Goal: Task Accomplishment & Management: Manage account settings

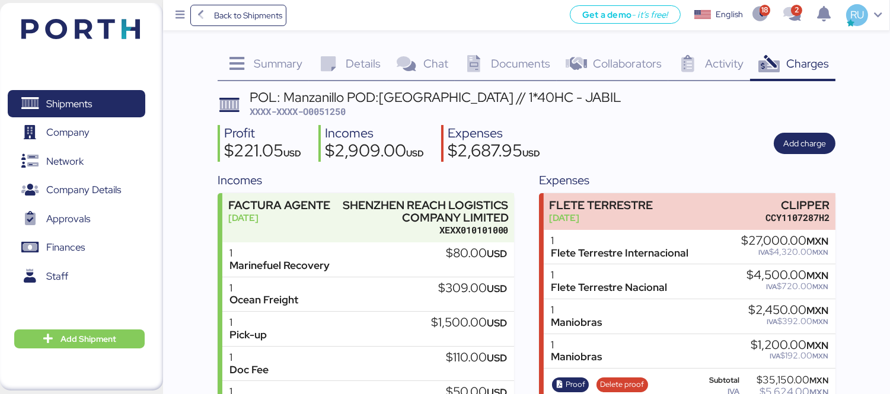
click at [113, 19] on img at bounding box center [80, 29] width 119 height 20
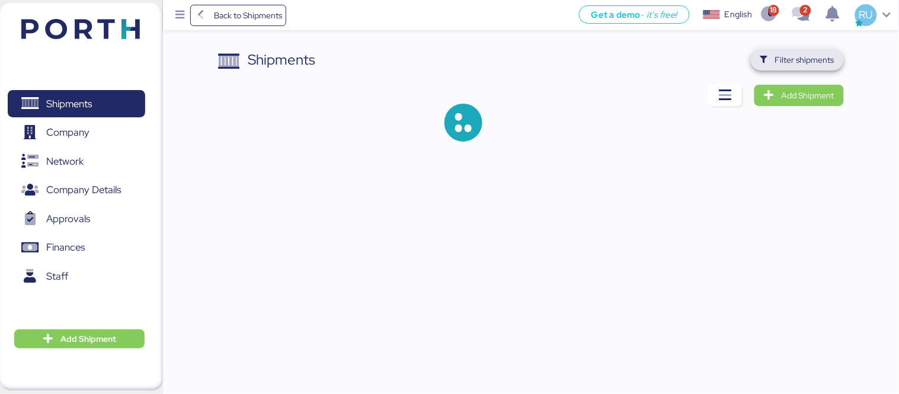
click at [766, 59] on icon "button" at bounding box center [764, 60] width 8 height 8
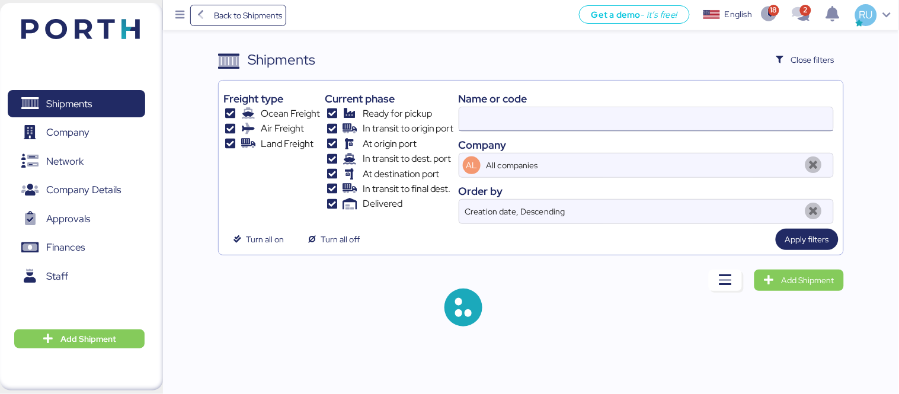
click at [613, 126] on input at bounding box center [646, 119] width 374 height 24
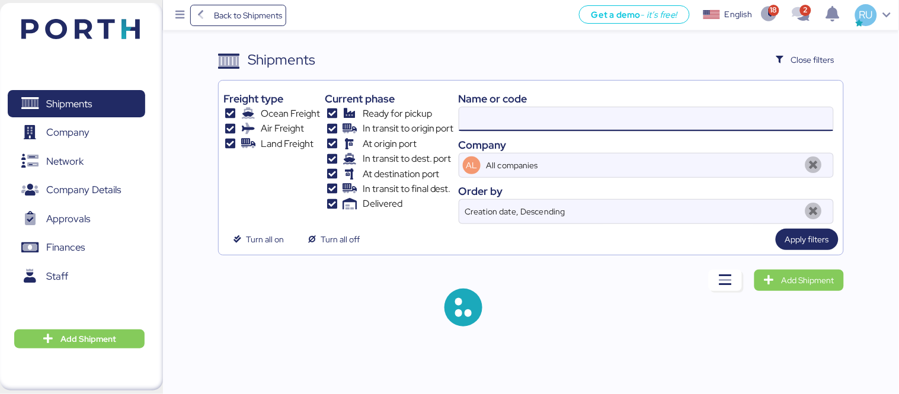
paste input "O0052080"
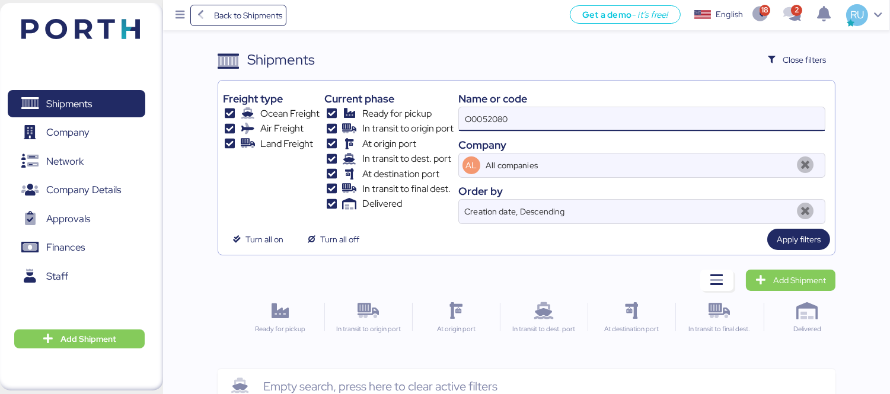
type input "O0052080"
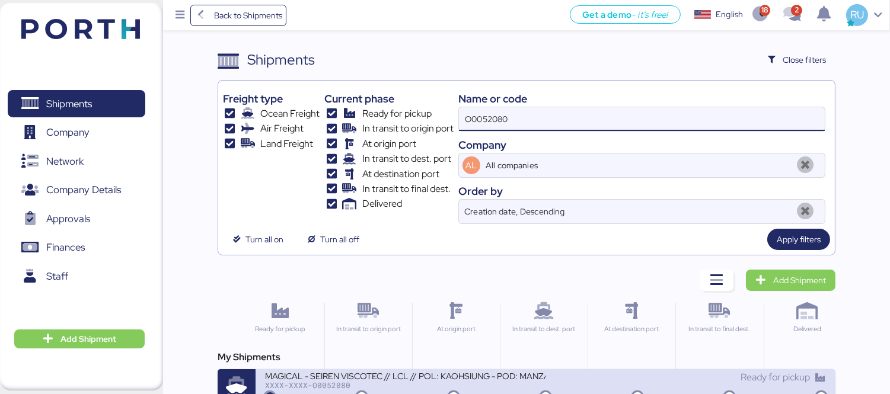
click at [534, 372] on div "MAGICAL - SEIREN VISCOTEC // LCL // POL: KAOHSIUNG - POD: MANZANILLO // MBL: MT…" at bounding box center [405, 375] width 280 height 10
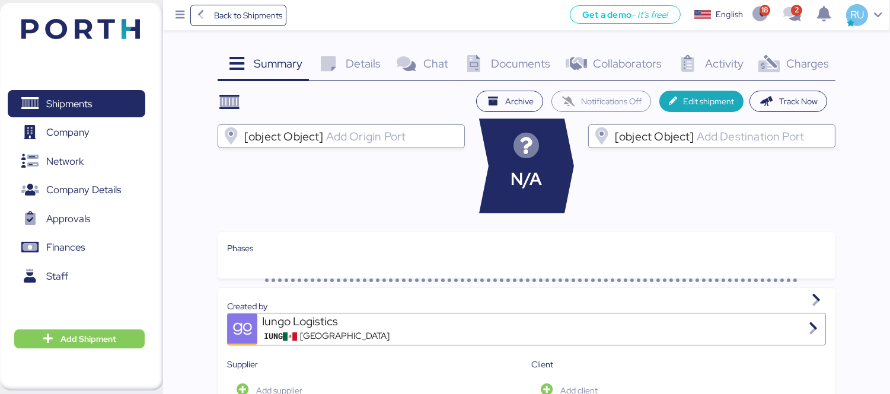
click at [788, 62] on span "Charges" at bounding box center [807, 63] width 43 height 15
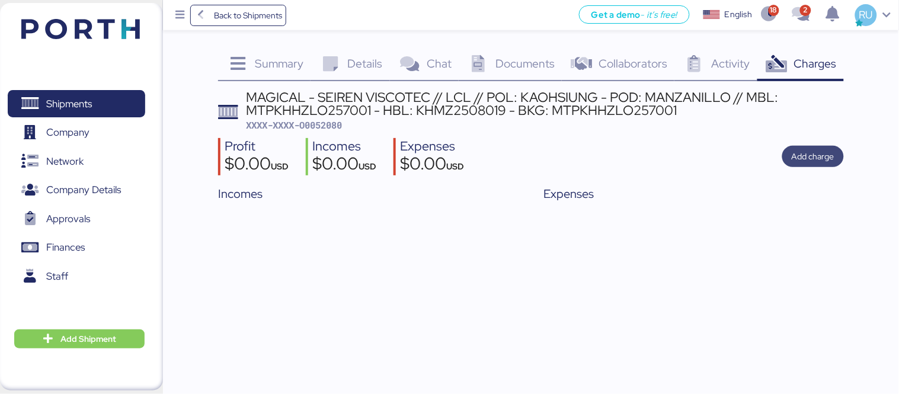
click at [817, 162] on span "Add charge" at bounding box center [813, 156] width 43 height 14
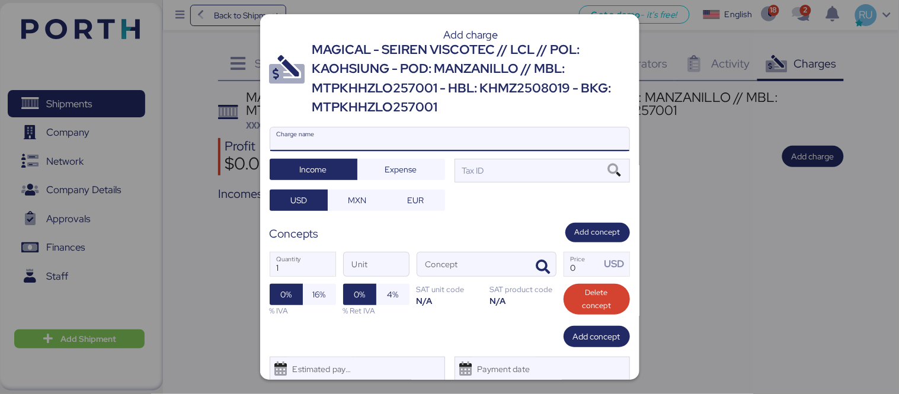
click at [564, 140] on input "Charge name" at bounding box center [449, 139] width 359 height 24
type input "c"
type input "Cargos Locales"
click at [698, 232] on div at bounding box center [449, 197] width 899 height 394
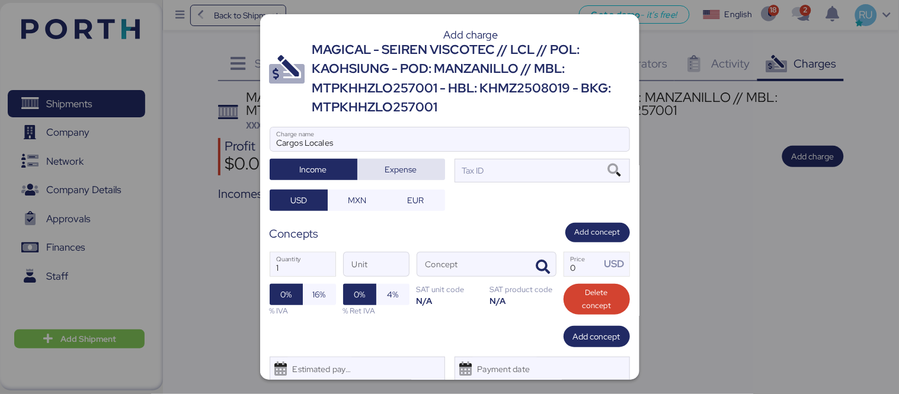
click at [407, 170] on span "Expense" at bounding box center [401, 169] width 32 height 14
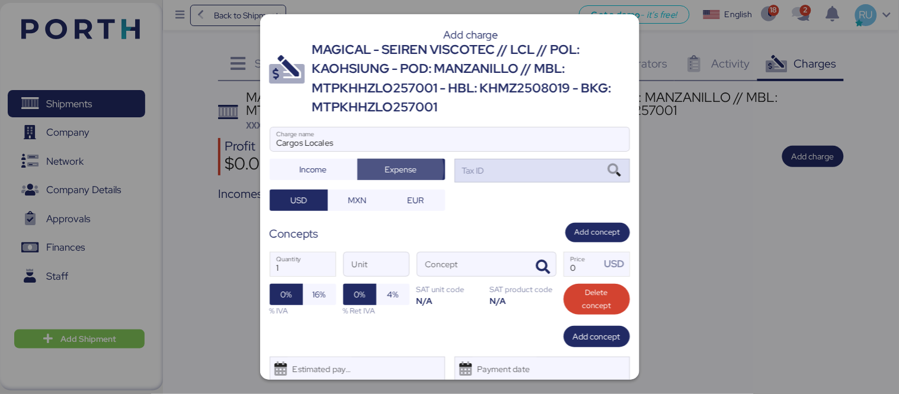
click at [469, 167] on div "Tax ID" at bounding box center [472, 170] width 24 height 13
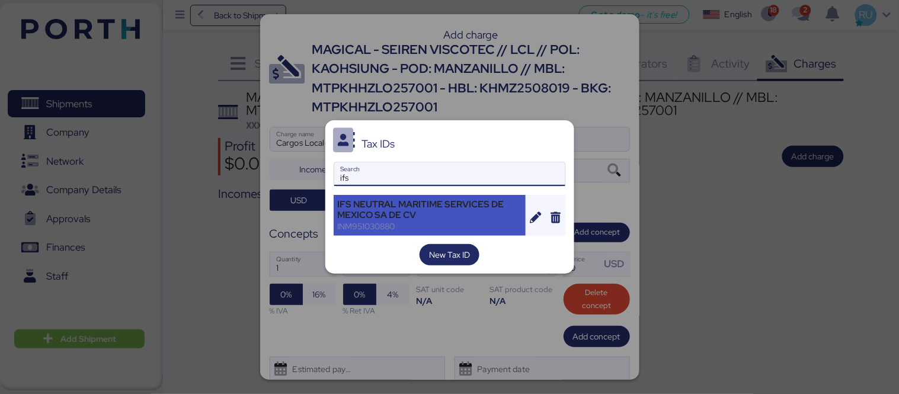
type input "ifs"
click at [450, 218] on div "IFS NEUTRAL MARITIME SERVICES DE MEXICO SA DE CV" at bounding box center [430, 209] width 184 height 21
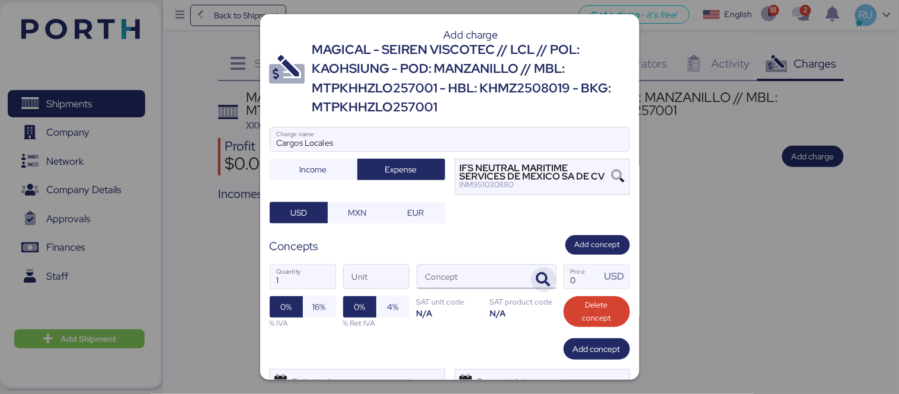
click at [536, 279] on icon "button" at bounding box center [543, 280] width 14 height 14
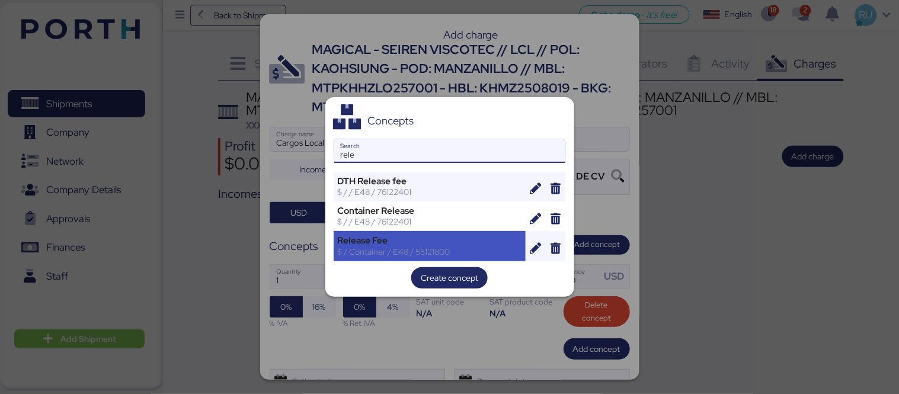
type input "rele"
click at [458, 250] on div "$ / Container / E48 / 55121800" at bounding box center [430, 252] width 184 height 11
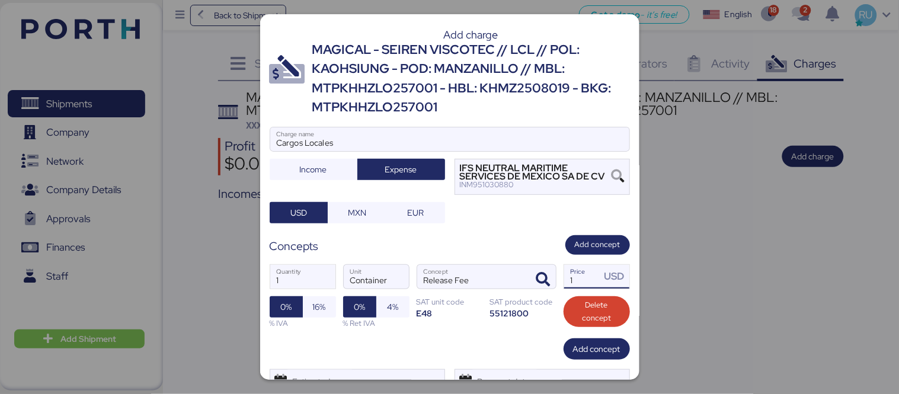
click at [571, 274] on input "1" at bounding box center [582, 277] width 37 height 24
type input "70"
click at [590, 245] on span "Add concept" at bounding box center [598, 244] width 46 height 13
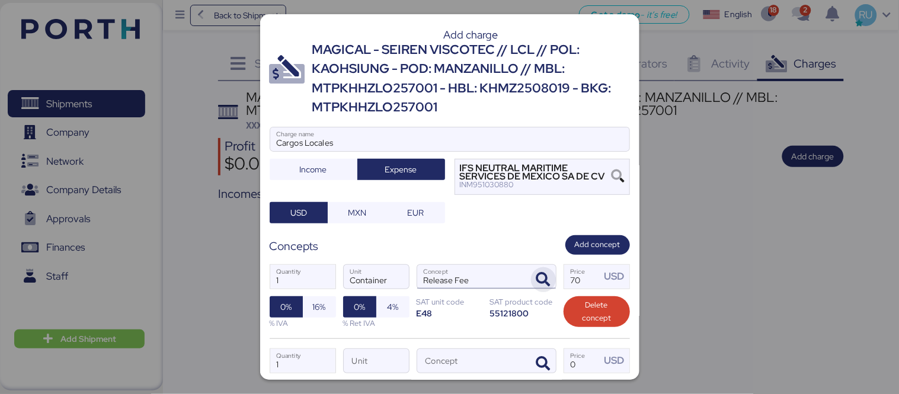
scroll to position [40, 0]
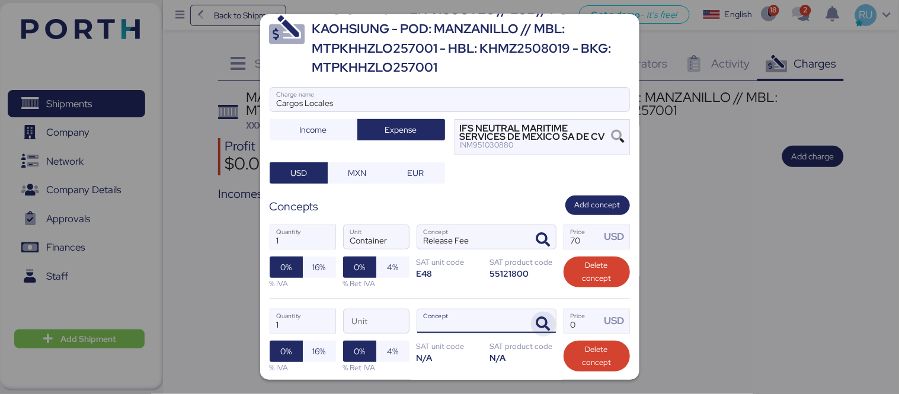
click at [536, 319] on icon "button" at bounding box center [543, 324] width 14 height 14
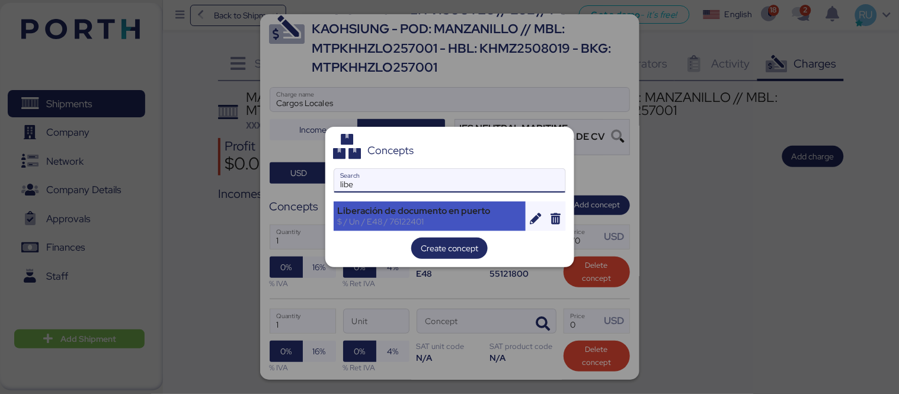
type input "libe"
click at [481, 221] on div "$ / Un / E48 / 76122401" at bounding box center [430, 221] width 184 height 11
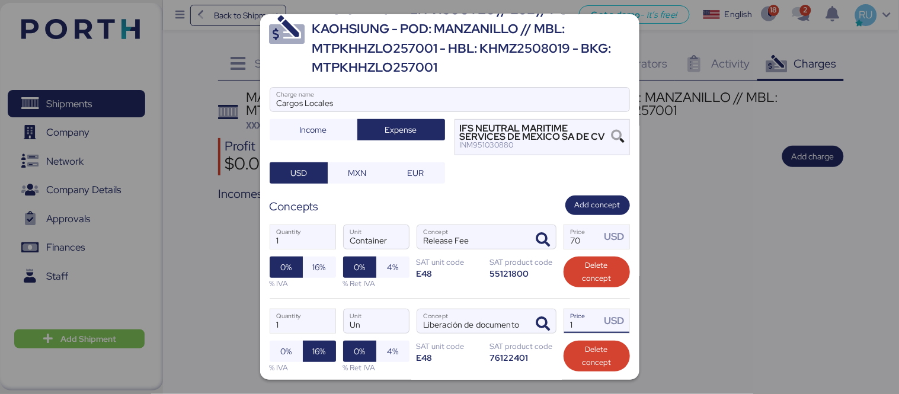
click at [577, 328] on input "1" at bounding box center [582, 321] width 37 height 24
type input "105"
click at [310, 271] on span "16%" at bounding box center [319, 267] width 33 height 21
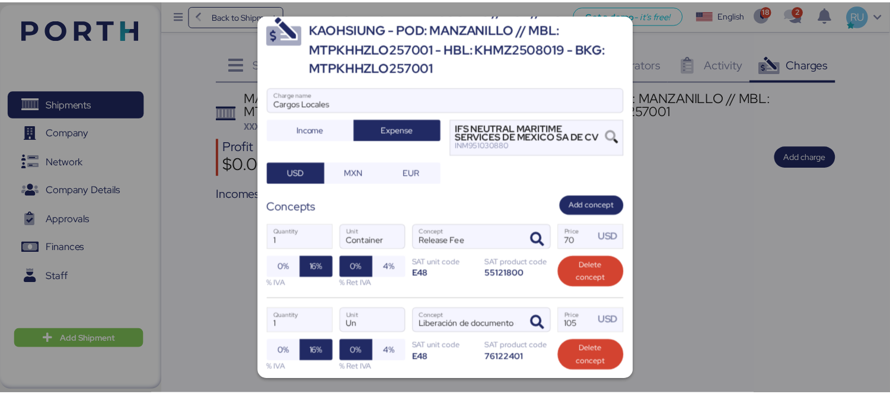
scroll to position [136, 0]
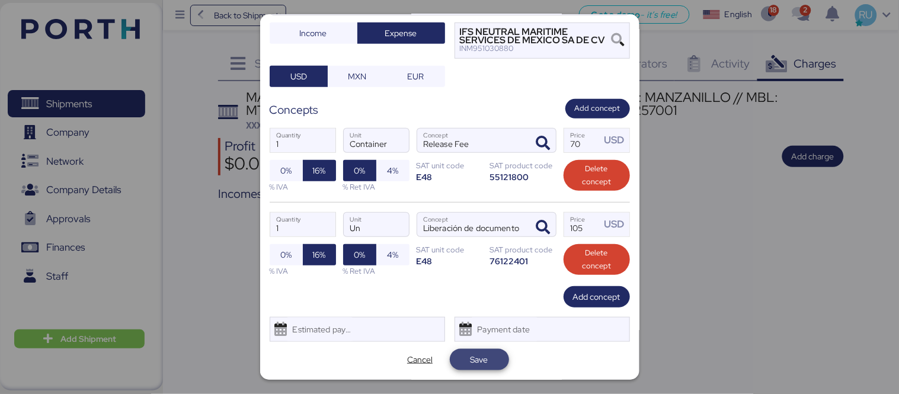
click at [471, 365] on span "Save" at bounding box center [480, 360] width 18 height 14
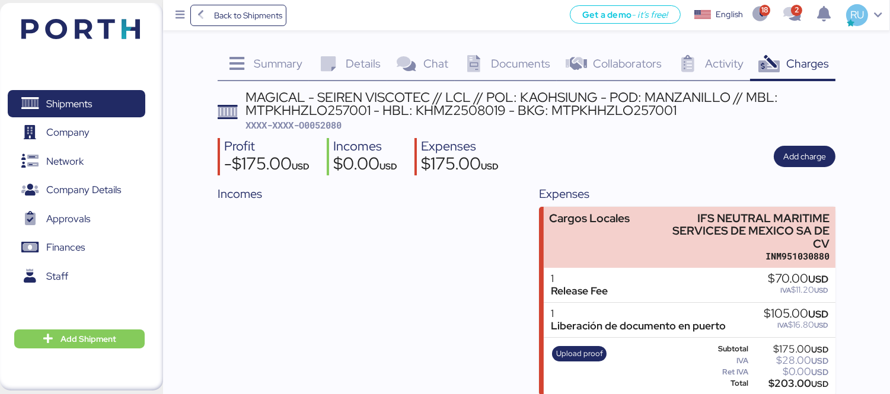
scroll to position [10, 0]
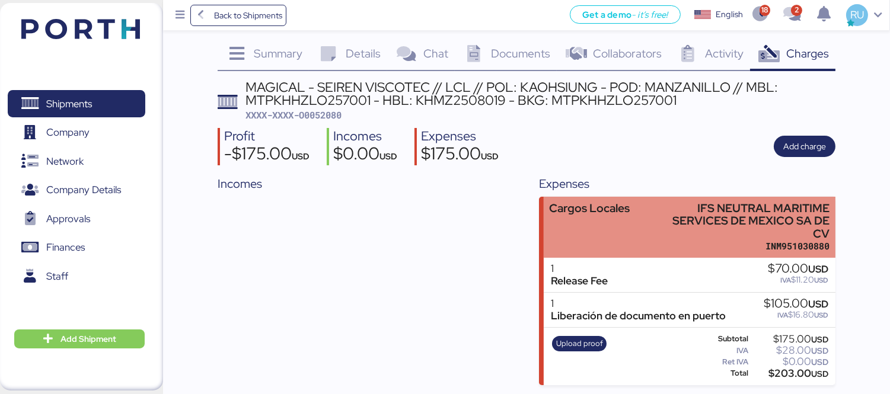
click at [627, 239] on div "Cargos Locales" at bounding box center [589, 227] width 81 height 50
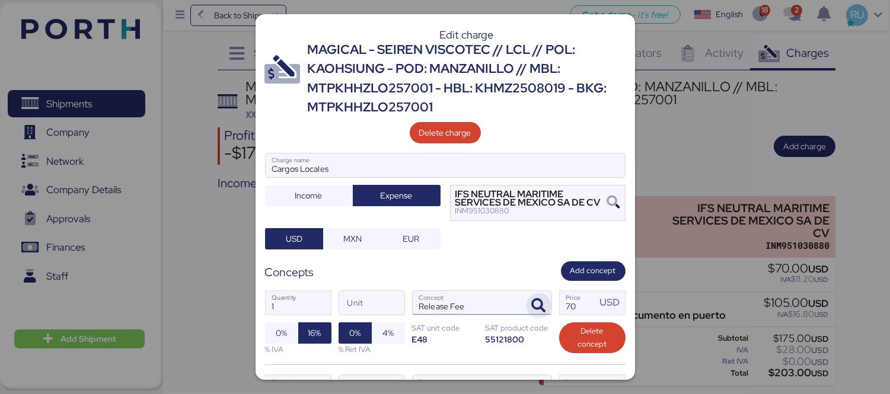
click at [526, 298] on span "button" at bounding box center [538, 305] width 25 height 25
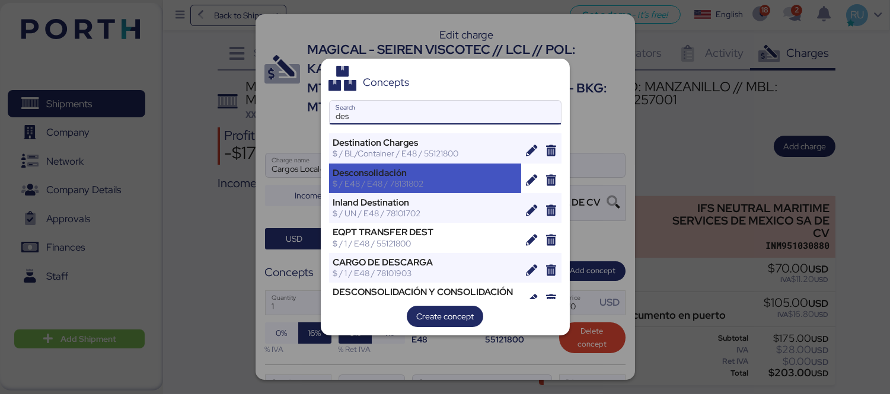
type input "des"
click at [485, 184] on div "$ / E48 / E48 / 78131802" at bounding box center [425, 183] width 184 height 11
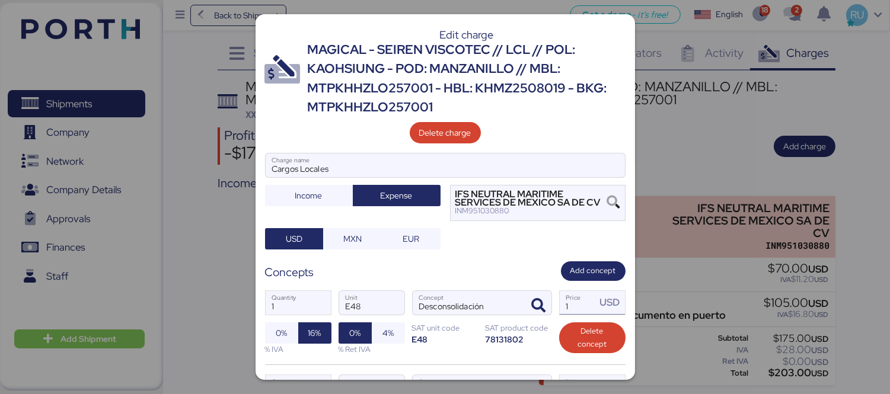
click at [570, 298] on input "1" at bounding box center [577, 303] width 37 height 24
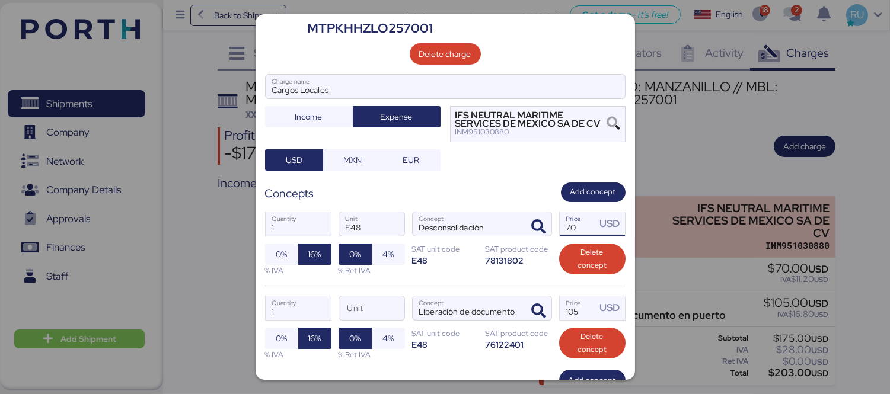
scroll to position [162, 0]
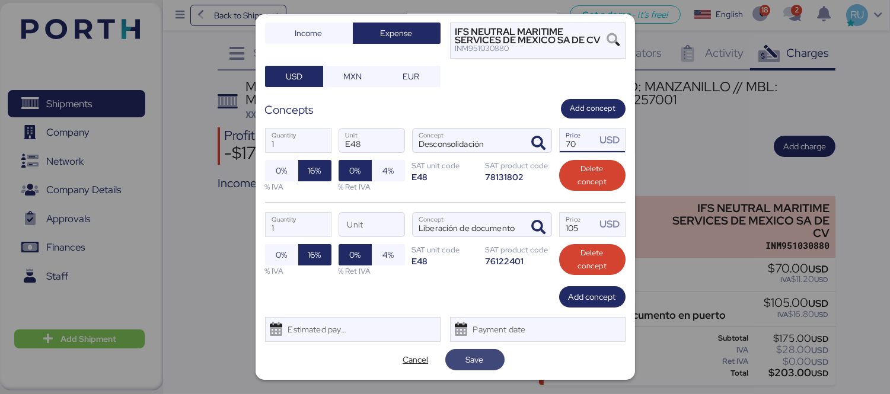
type input "70"
click at [466, 356] on span "Save" at bounding box center [475, 360] width 18 height 14
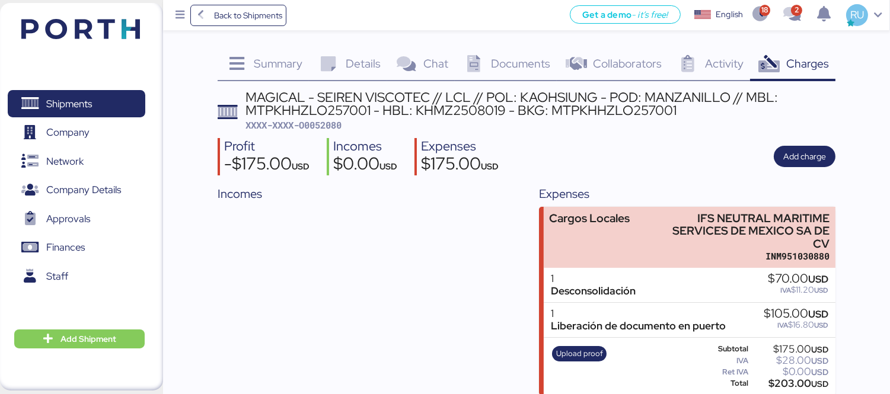
scroll to position [10, 0]
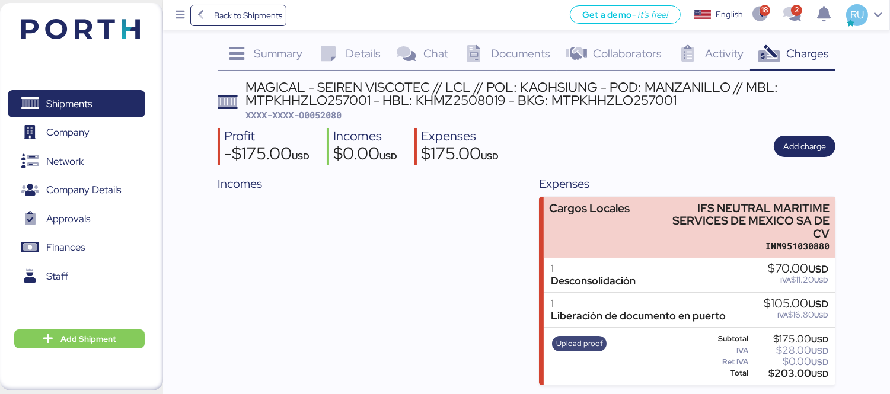
click at [583, 337] on span "Upload proof" at bounding box center [579, 343] width 47 height 13
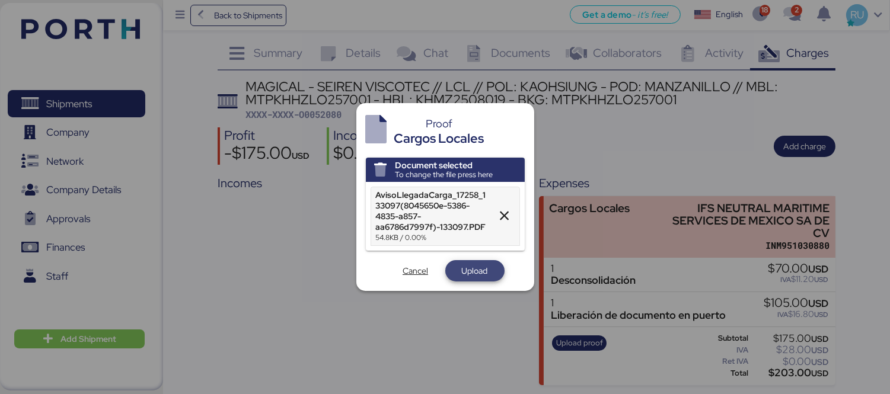
click at [471, 267] on span "Upload" at bounding box center [475, 271] width 26 height 14
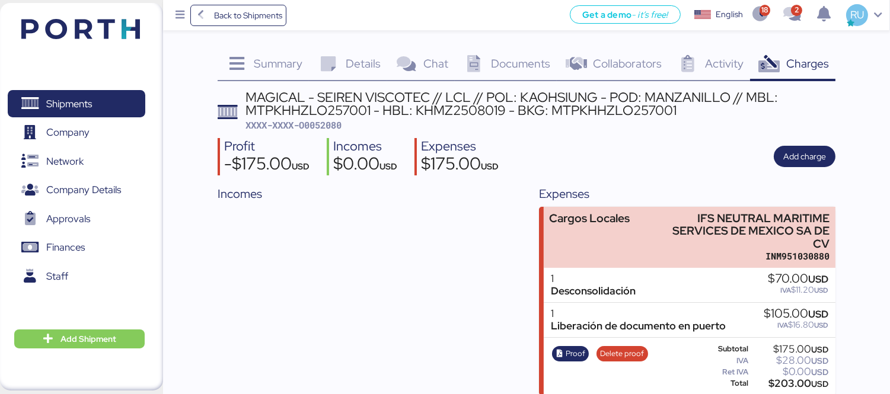
click at [329, 123] on span "XXXX-XXXX-O0052080" at bounding box center [293, 125] width 96 height 12
copy span "O0052080"
